Goal: Task Accomplishment & Management: Complete application form

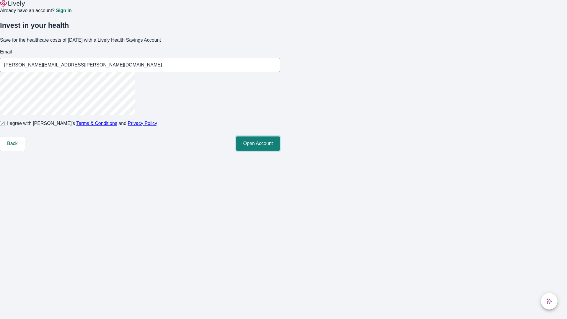
click at [280, 151] on button "Open Account" at bounding box center [258, 143] width 44 height 14
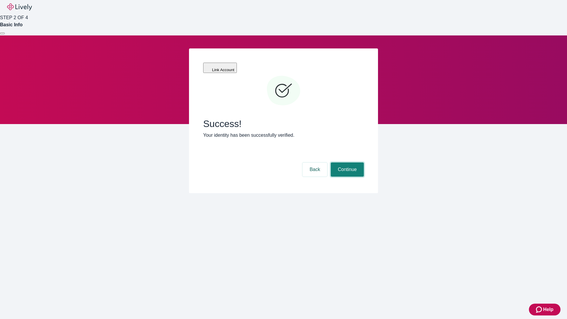
click at [346, 162] on button "Continue" at bounding box center [347, 169] width 33 height 14
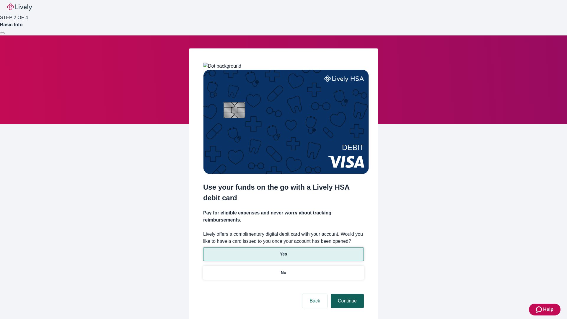
click at [283, 251] on p "Yes" at bounding box center [283, 254] width 7 height 6
click at [346, 294] on button "Continue" at bounding box center [347, 301] width 33 height 14
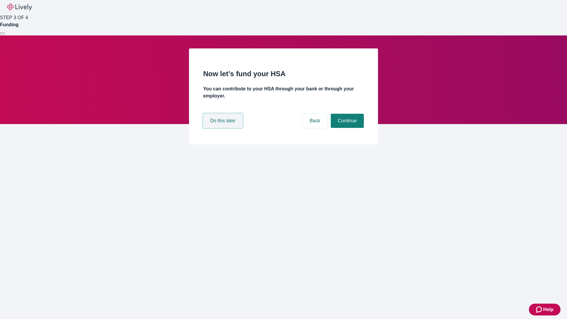
click at [223, 128] on button "Do this later" at bounding box center [222, 121] width 39 height 14
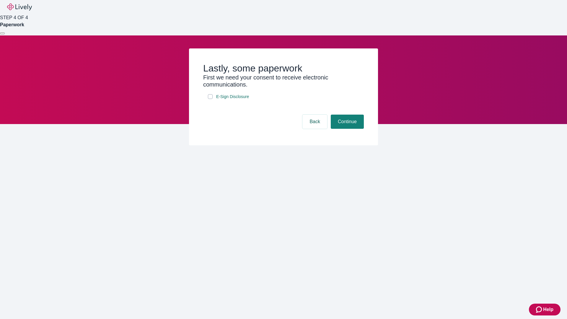
click at [210, 99] on input "E-Sign Disclosure" at bounding box center [210, 96] width 5 height 5
checkbox input "true"
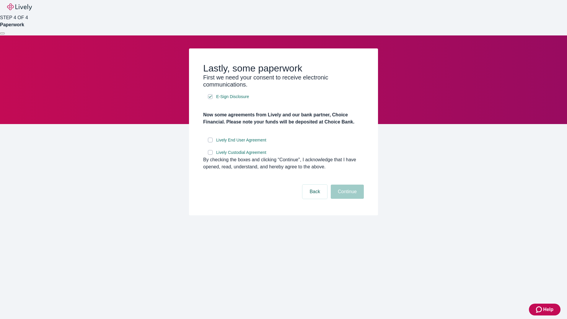
click at [210, 142] on input "Lively End User Agreement" at bounding box center [210, 140] width 5 height 5
checkbox input "true"
click at [210, 155] on input "Lively Custodial Agreement" at bounding box center [210, 152] width 5 height 5
checkbox input "true"
click at [346, 199] on button "Continue" at bounding box center [347, 191] width 33 height 14
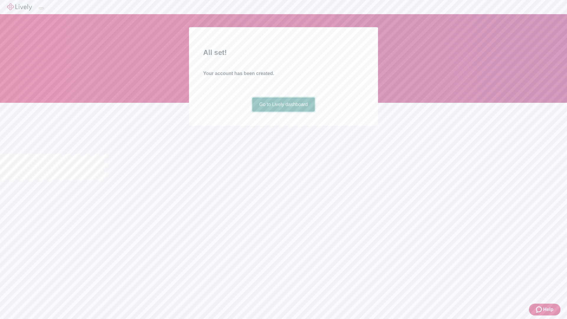
click at [283, 112] on link "Go to Lively dashboard" at bounding box center [283, 104] width 63 height 14
